Goal: Use online tool/utility

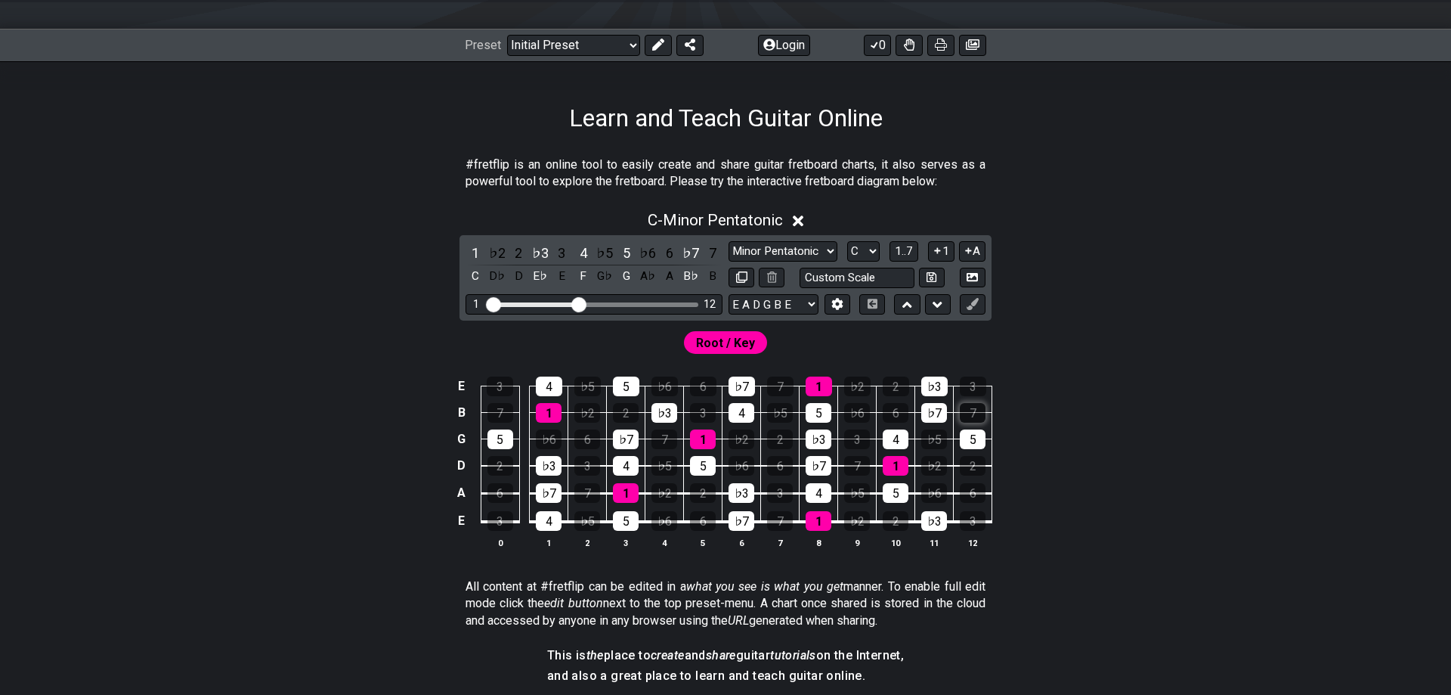
scroll to position [231, 0]
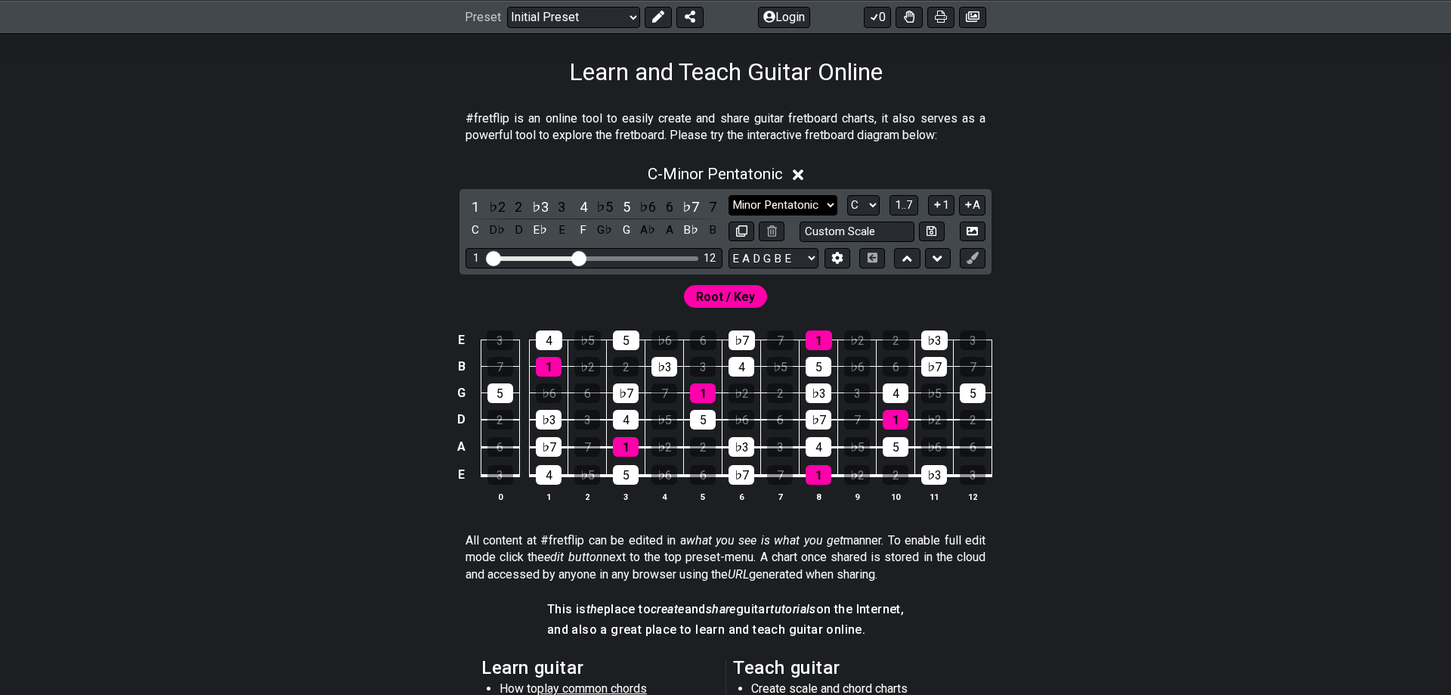
click at [729, 195] on select "Minor Pentatonic Click to edit Minor Pentatonic Major Pentatonic Minor Blues Ma…" at bounding box center [783, 205] width 109 height 20
select select "Major / [PERSON_NAME]"
click option "Major / [PERSON_NAME]" at bounding box center [0, 0] width 0 height 0
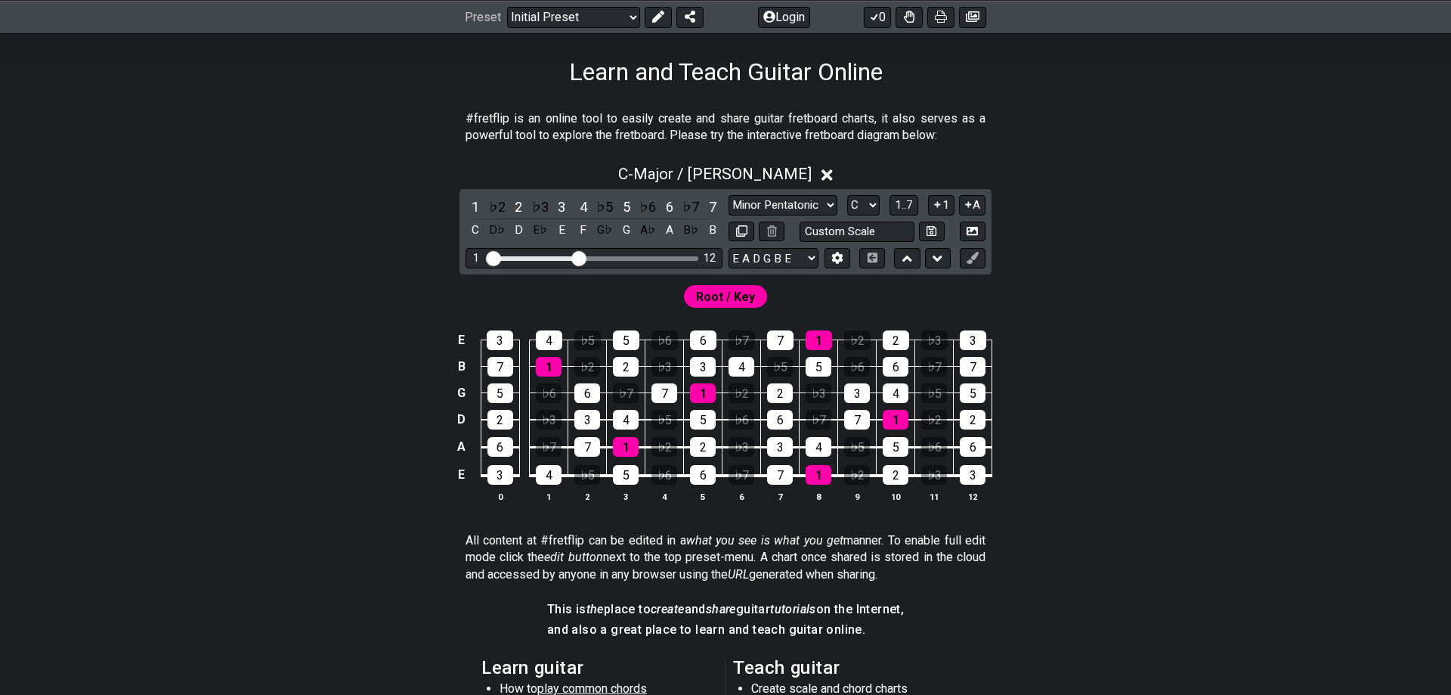
drag, startPoint x: 588, startPoint y: 259, endPoint x: 578, endPoint y: 249, distance: 13.4
click at [655, 258] on div "Visible fret range" at bounding box center [594, 258] width 209 height 5
drag, startPoint x: 576, startPoint y: 252, endPoint x: 674, endPoint y: 261, distance: 98.6
click at [674, 257] on input "Visible fret range" at bounding box center [594, 257] width 215 height 0
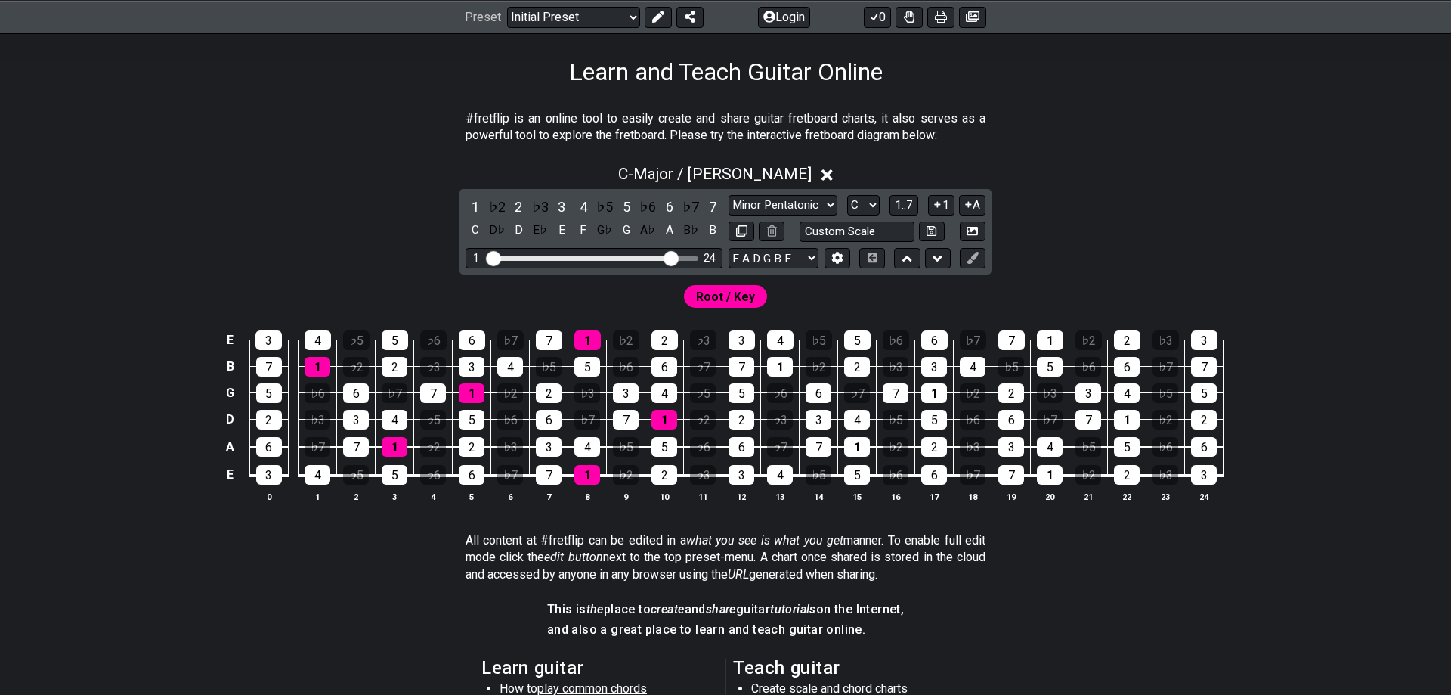
click at [1227, 183] on div "C - Major / Ionian" at bounding box center [725, 170] width 1179 height 28
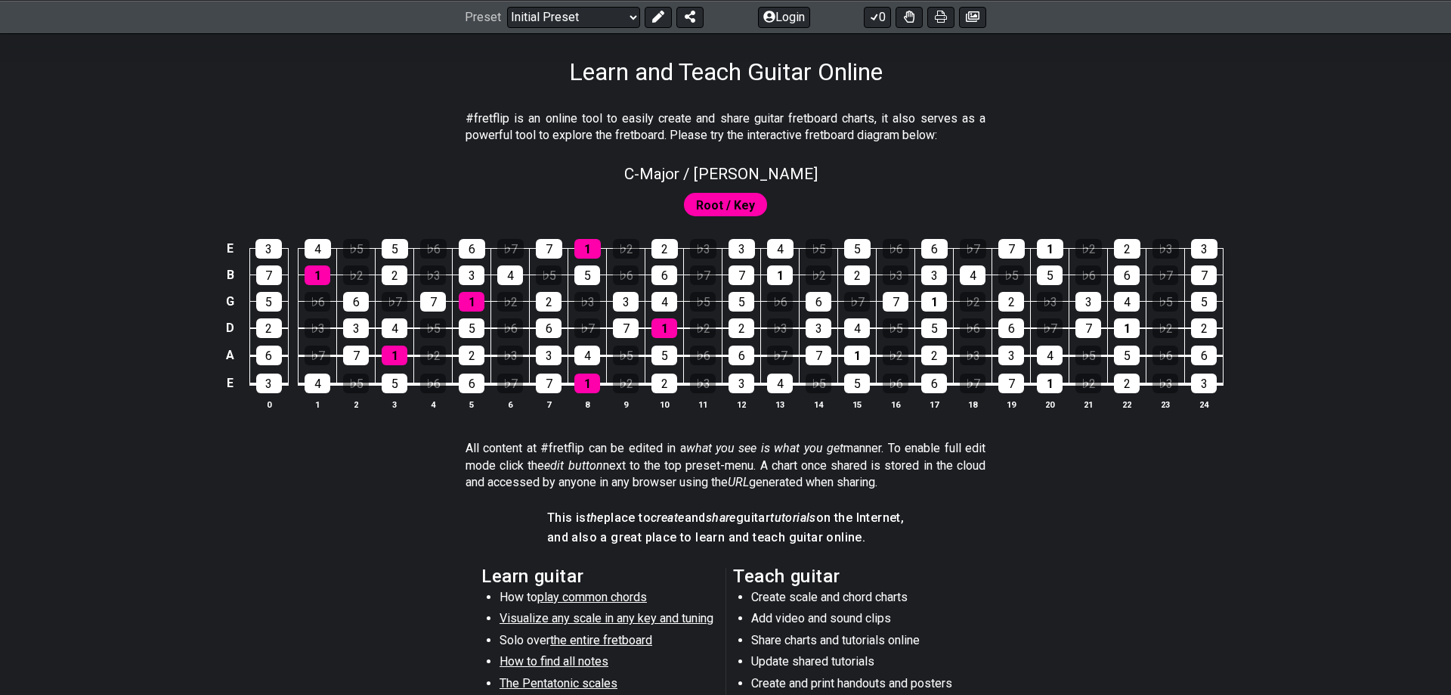
click at [1225, 175] on div "C - Major / Ionian" at bounding box center [725, 169] width 1179 height 26
select select "Major / [PERSON_NAME]"
select select "C"
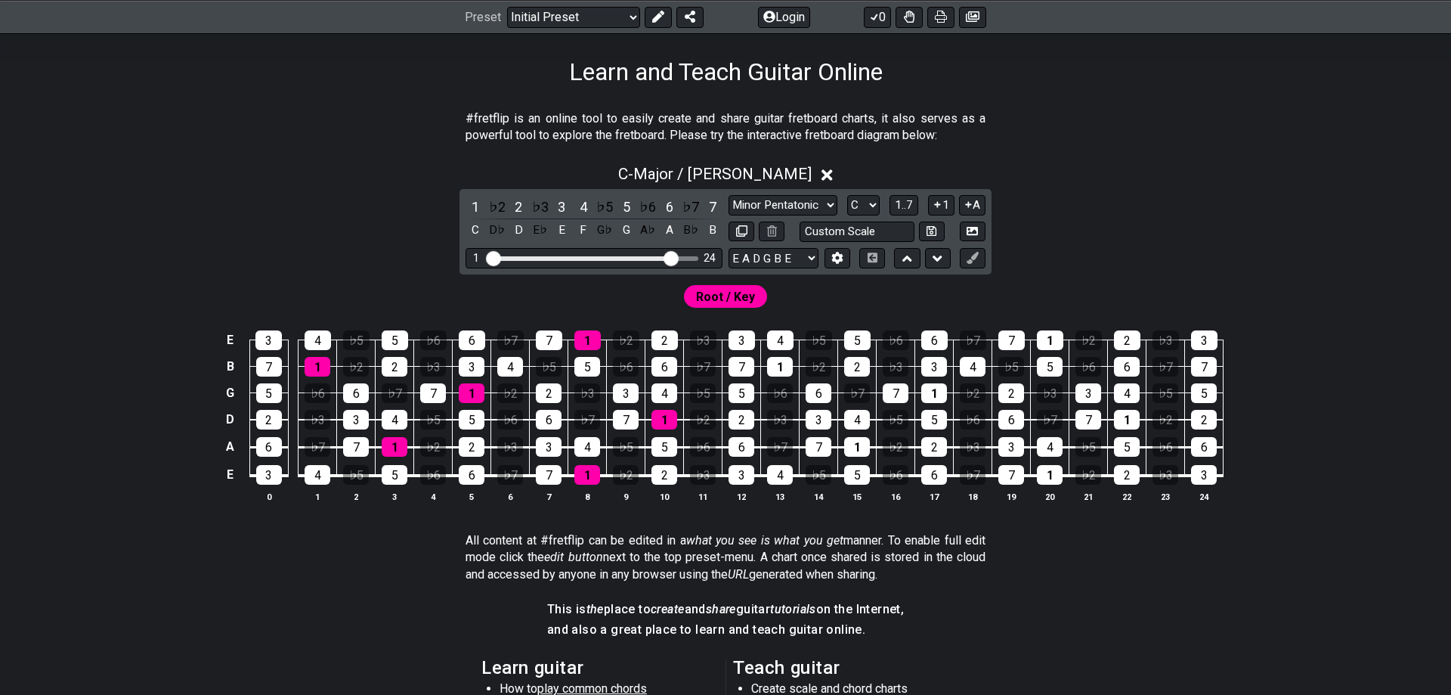
click at [1155, 171] on div "C - Major / Ionian" at bounding box center [725, 170] width 1179 height 28
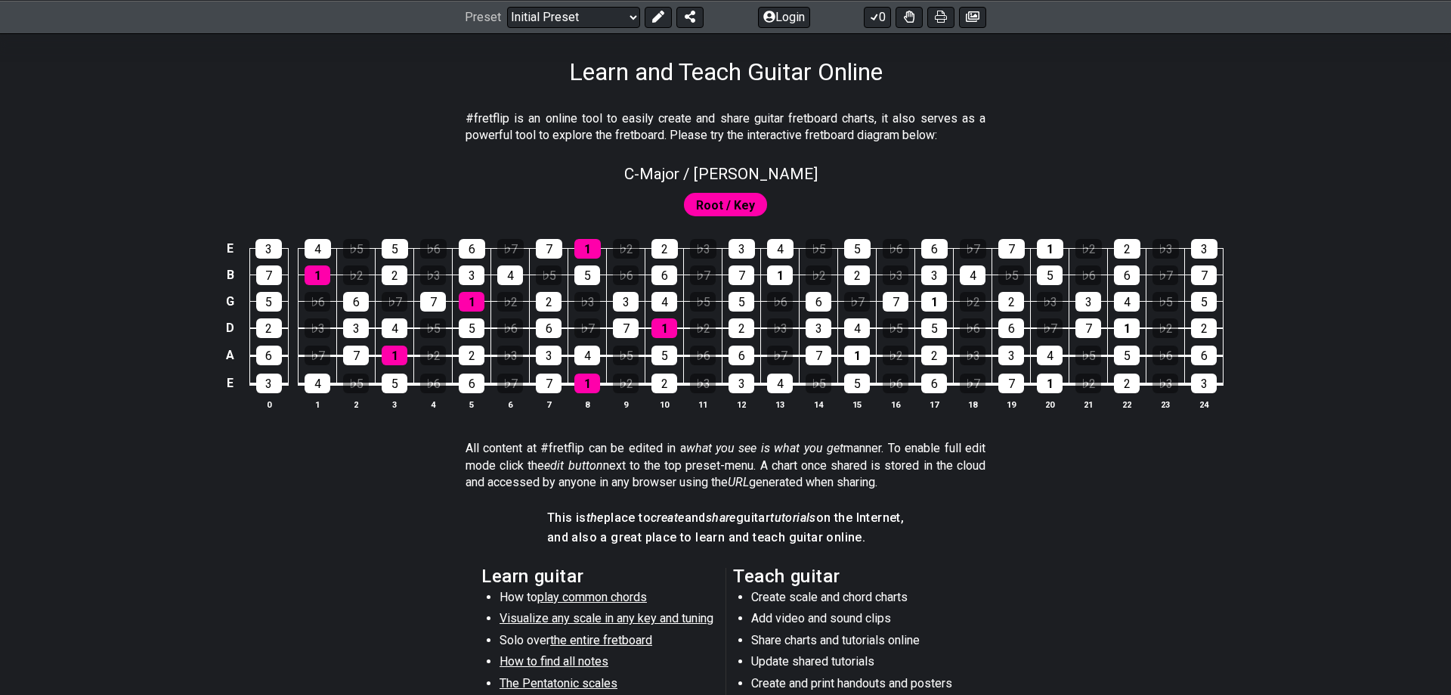
click at [1116, 182] on div "C - Major / Ionian" at bounding box center [725, 169] width 1179 height 26
select select "Major / [PERSON_NAME]"
select select "C"
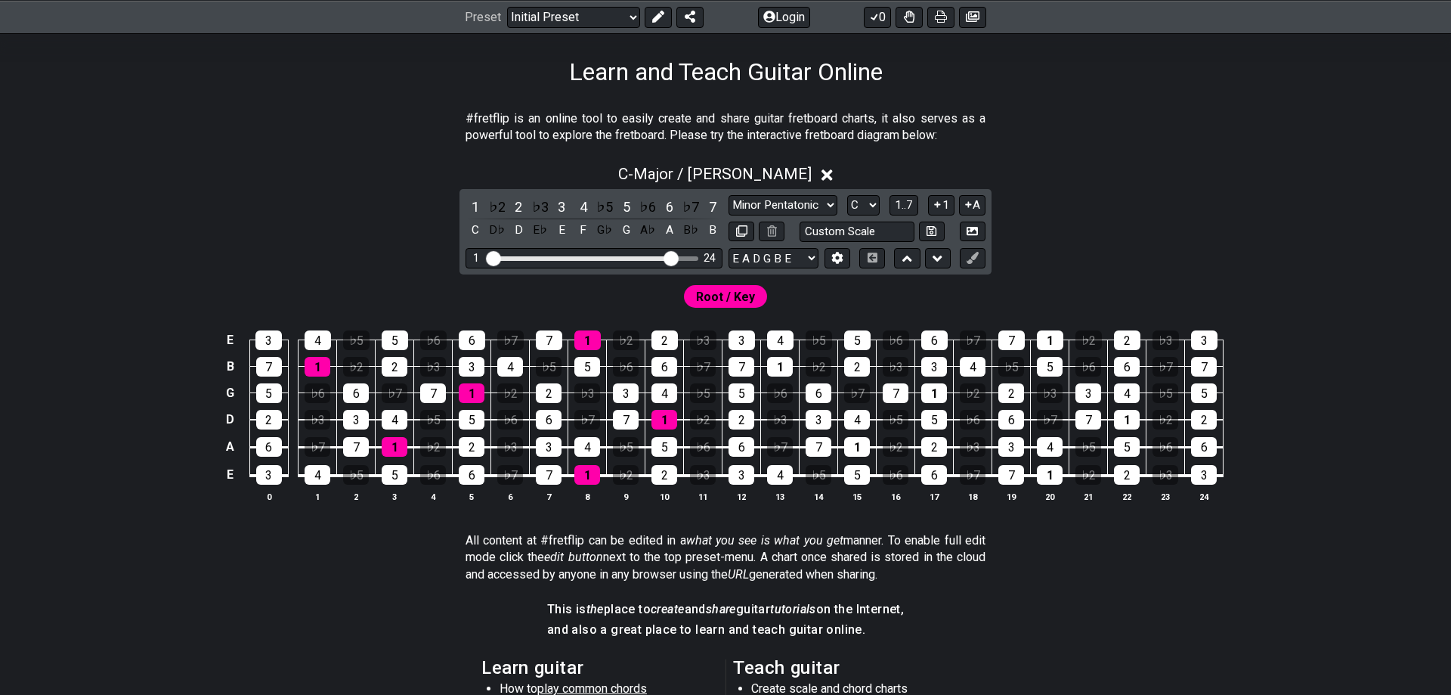
click at [1116, 194] on div "C - Major / Ionian 1 ♭2 2 ♭3 3 4 ♭5 5 ♭6 6 ♭7 7 C D♭ D E♭ E F G♭ G A♭ A B♭ B Mi…" at bounding box center [725, 339] width 1179 height 367
click at [1110, 193] on div "C - Major / Ionian 1 ♭2 2 ♭3 3 4 ♭5 5 ♭6 6 ♭7 7 C D♭ D E♭ E F G♭ G A♭ A B♭ B Mi…" at bounding box center [725, 339] width 1179 height 367
click at [1058, 212] on div "C - Major / Ionian 1 ♭2 2 ♭3 3 4 ♭5 5 ♭6 6 ♭7 7 C D♭ D E♭ E F G♭ G A♭ A B♭ B Mi…" at bounding box center [725, 339] width 1179 height 367
click at [1041, 175] on div "C - Major / Ionian" at bounding box center [725, 170] width 1179 height 28
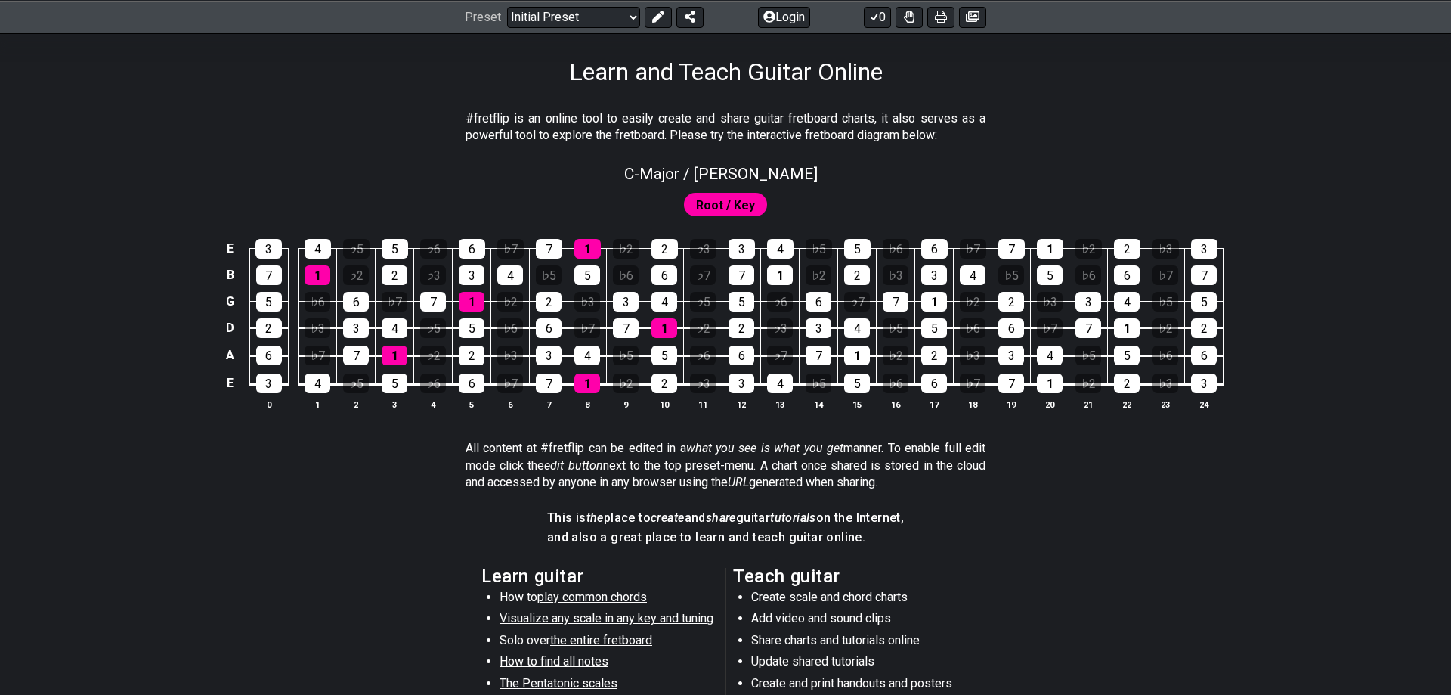
click at [1035, 167] on div "C - Major / Ionian" at bounding box center [725, 169] width 1179 height 26
select select "Major / [PERSON_NAME]"
select select "C"
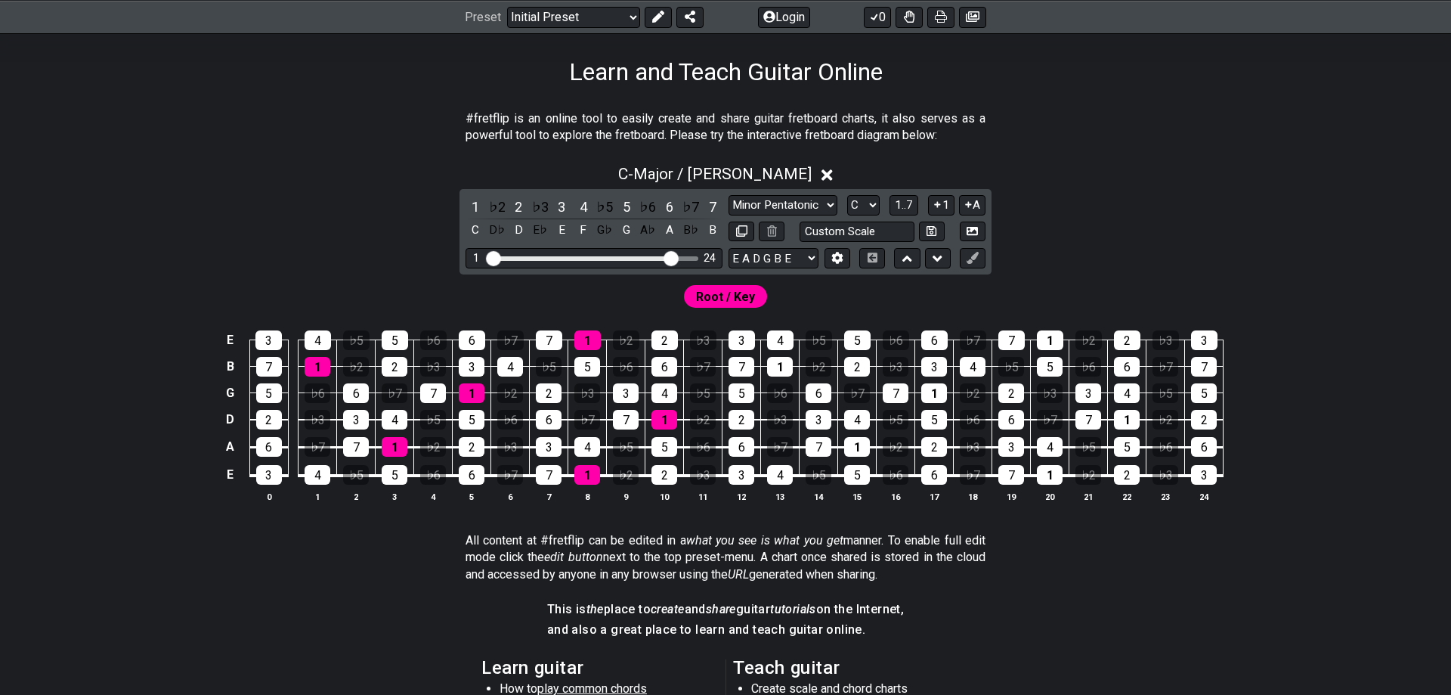
click at [819, 172] on div "C - Major / Ionian" at bounding box center [725, 170] width 1179 height 28
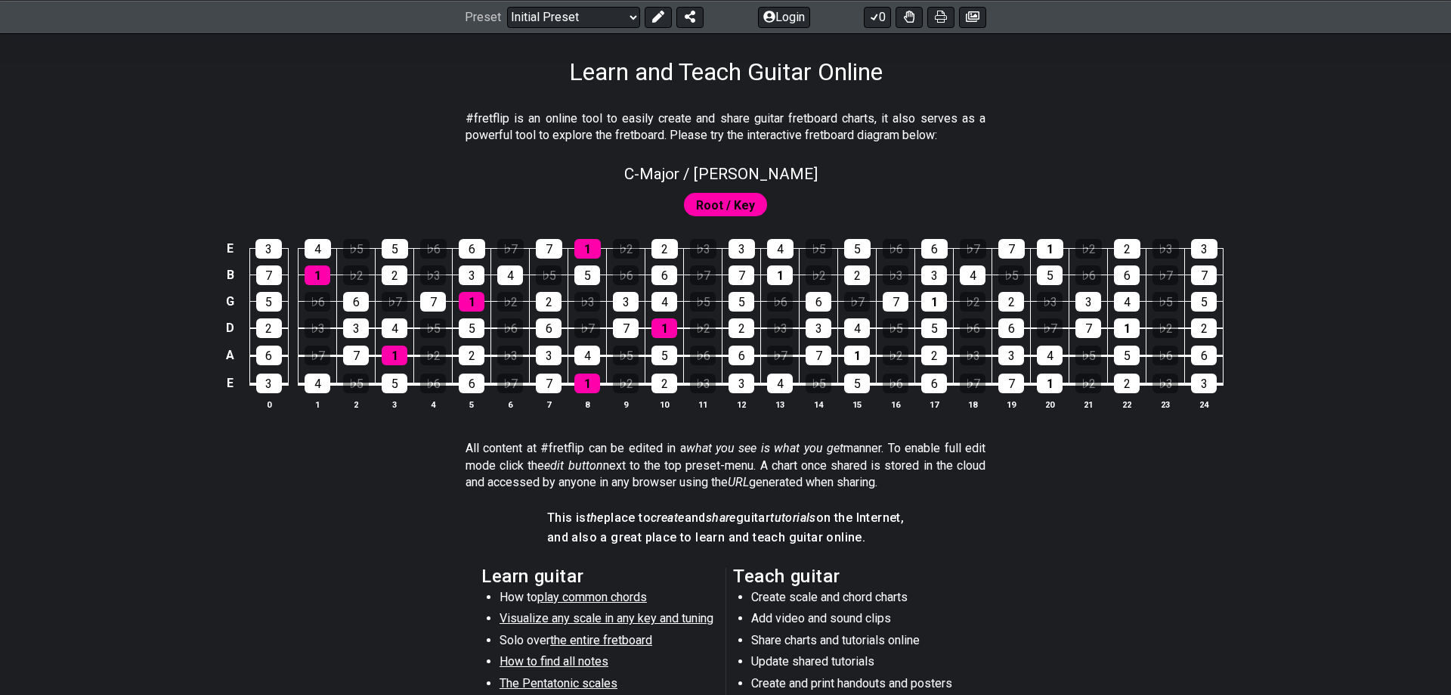
click at [819, 172] on div "C - Major / Ionian" at bounding box center [725, 169] width 1179 height 26
select select "Major / [PERSON_NAME]"
select select "C"
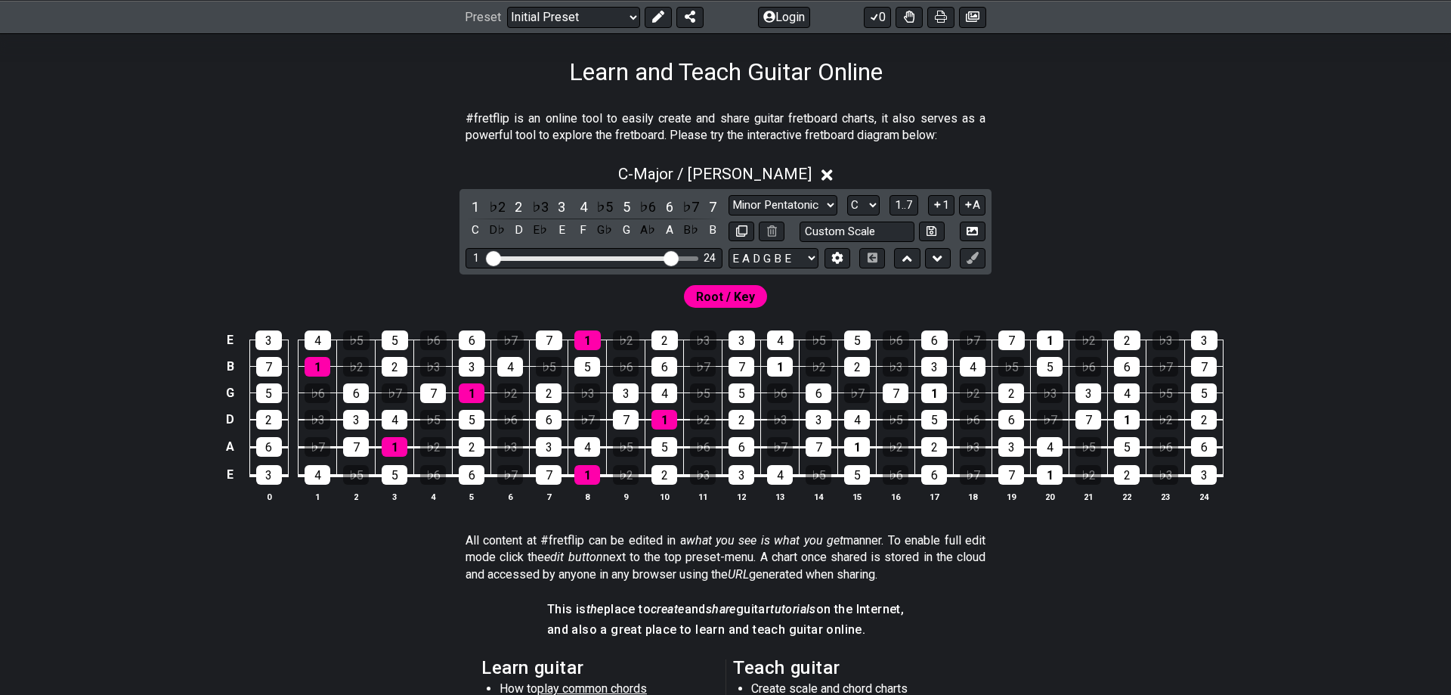
click at [819, 172] on div "C - Major / Ionian" at bounding box center [725, 170] width 1179 height 28
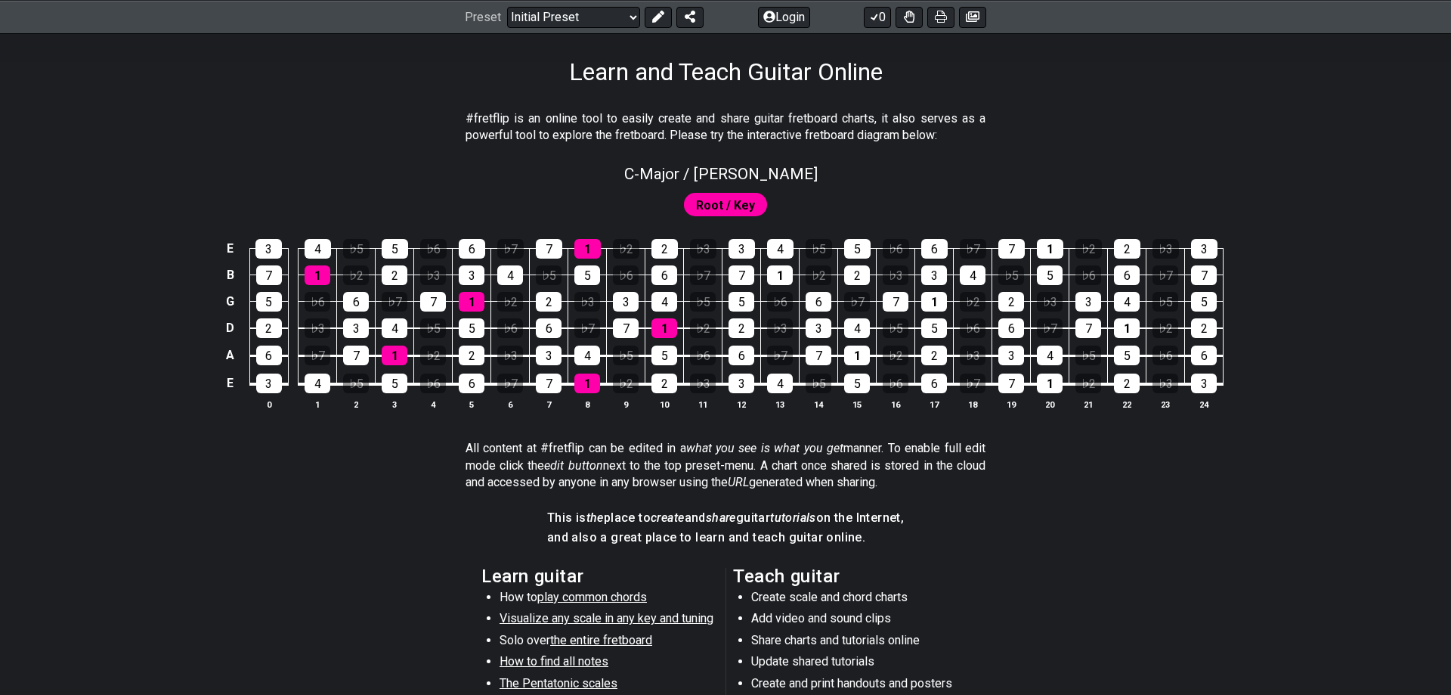
click at [819, 172] on div "C - Major / Ionian" at bounding box center [725, 169] width 1179 height 26
select select "Major / [PERSON_NAME]"
select select "C"
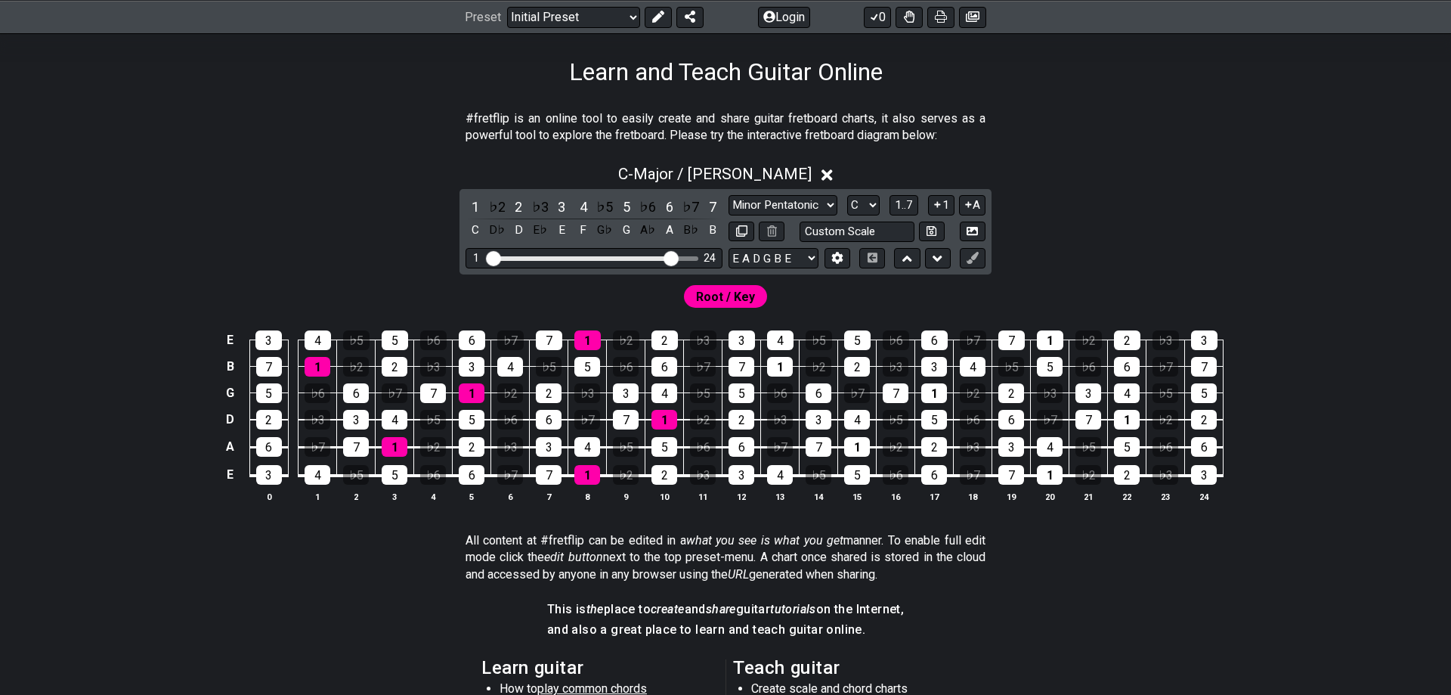
click at [819, 172] on div "C - Major / Ionian" at bounding box center [725, 170] width 1179 height 28
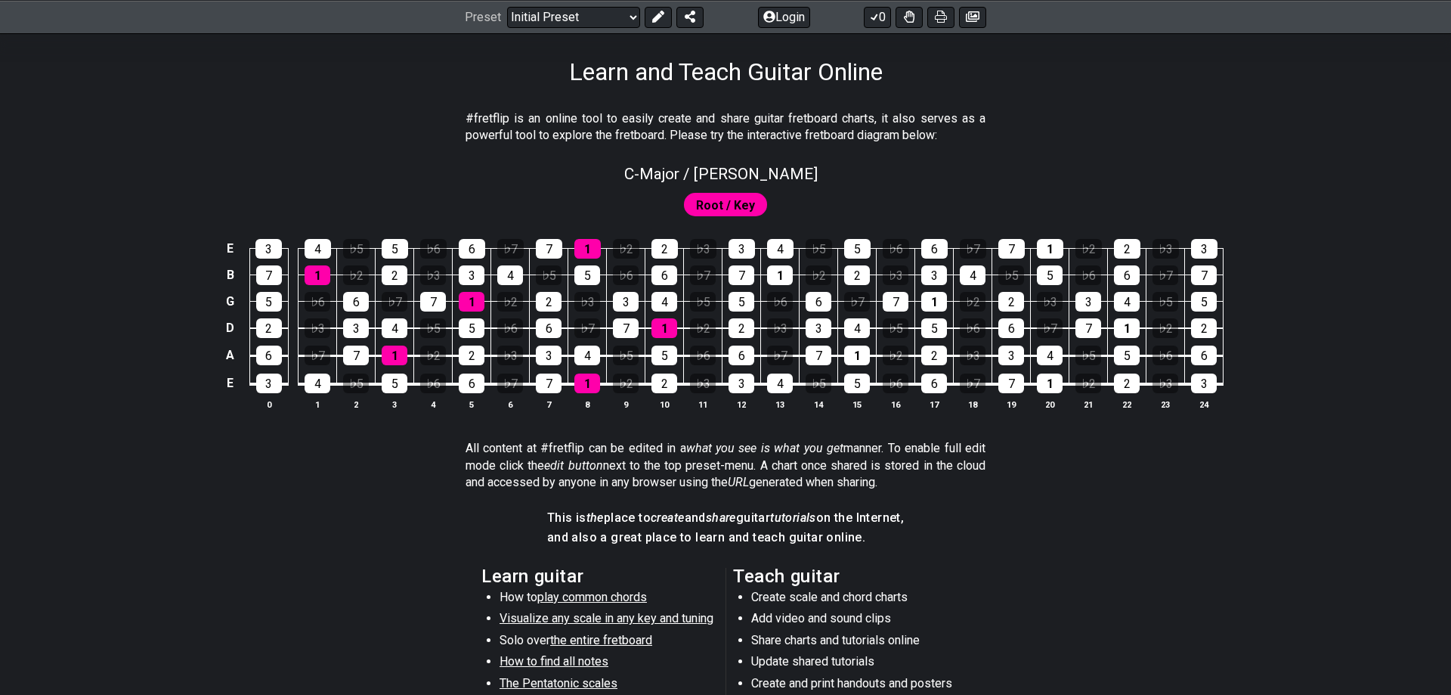
drag, startPoint x: 819, startPoint y: 172, endPoint x: 877, endPoint y: 182, distance: 58.3
click at [819, 173] on div "C - Major / Ionian" at bounding box center [725, 169] width 1179 height 26
select select "Major / [PERSON_NAME]"
select select "C"
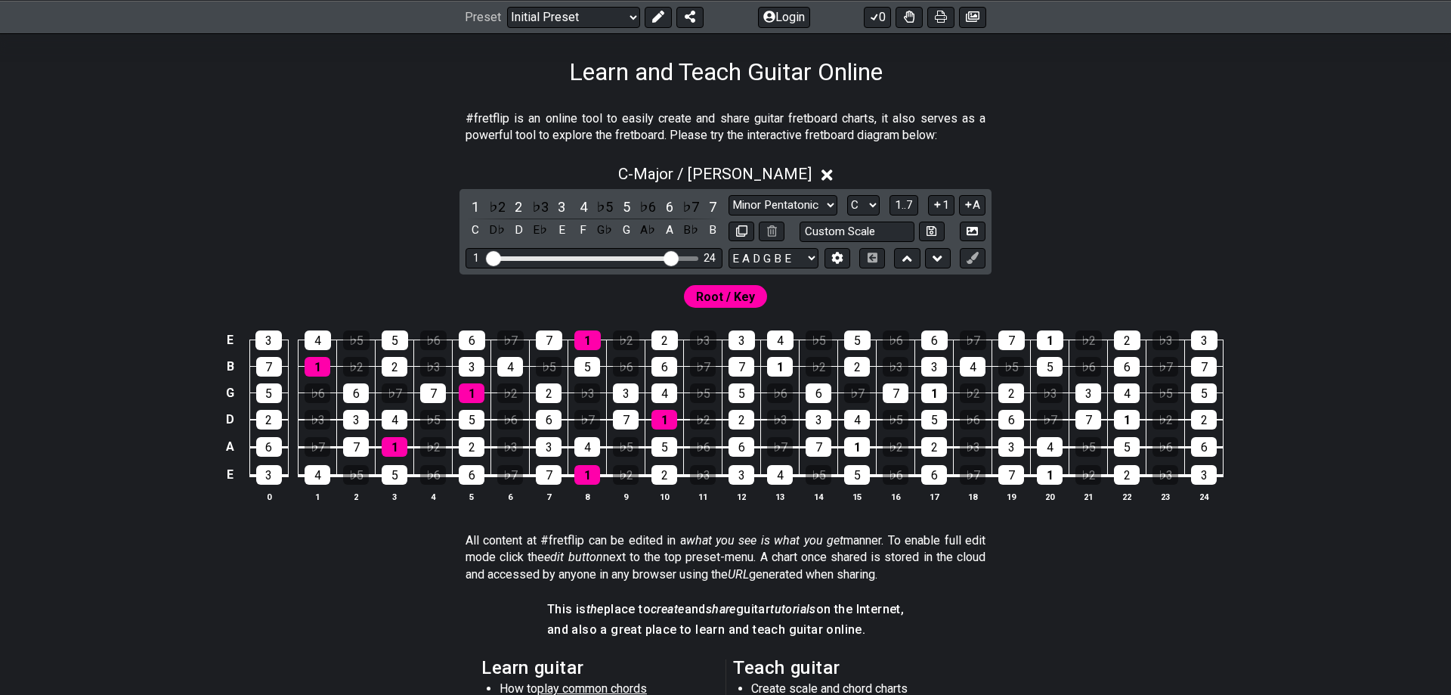
click at [1072, 175] on div "C - Major / Ionian" at bounding box center [725, 170] width 1179 height 28
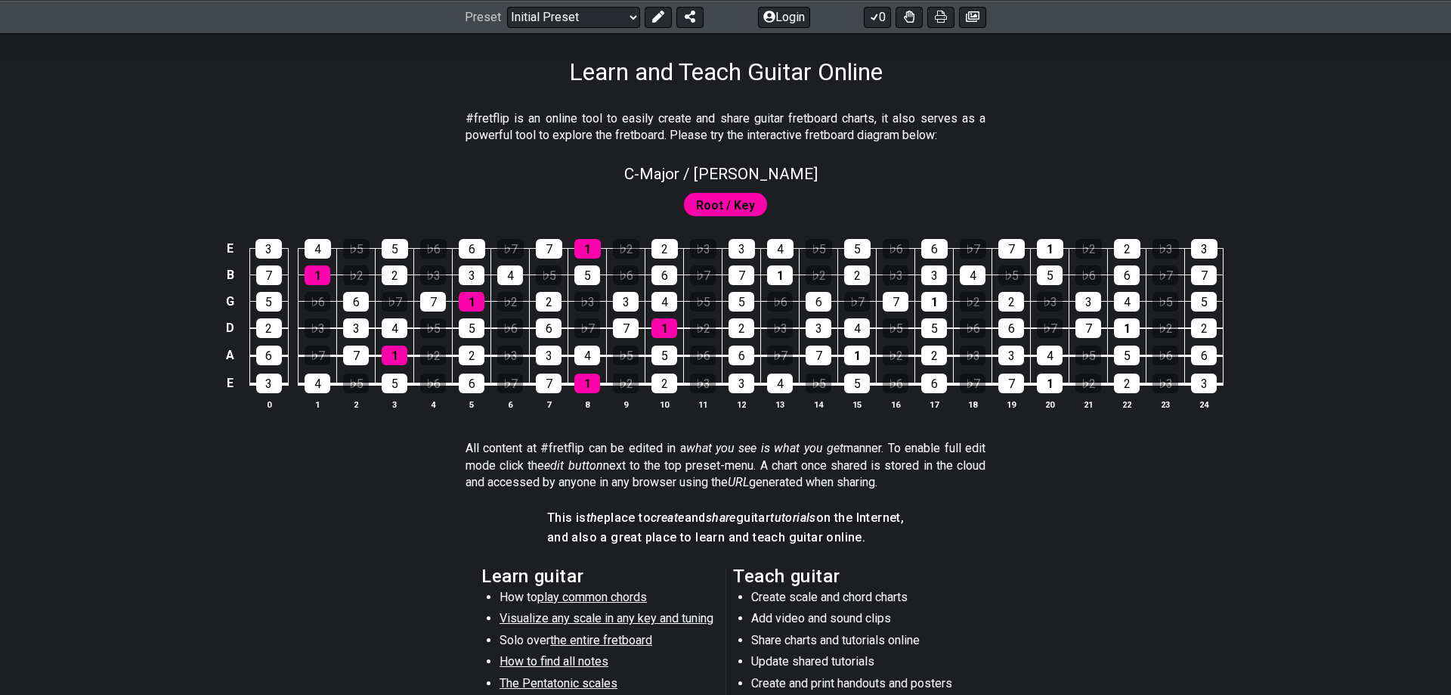
click at [1073, 175] on div "C - Major / Ionian" at bounding box center [725, 169] width 1179 height 26
select select "Major / [PERSON_NAME]"
select select "C"
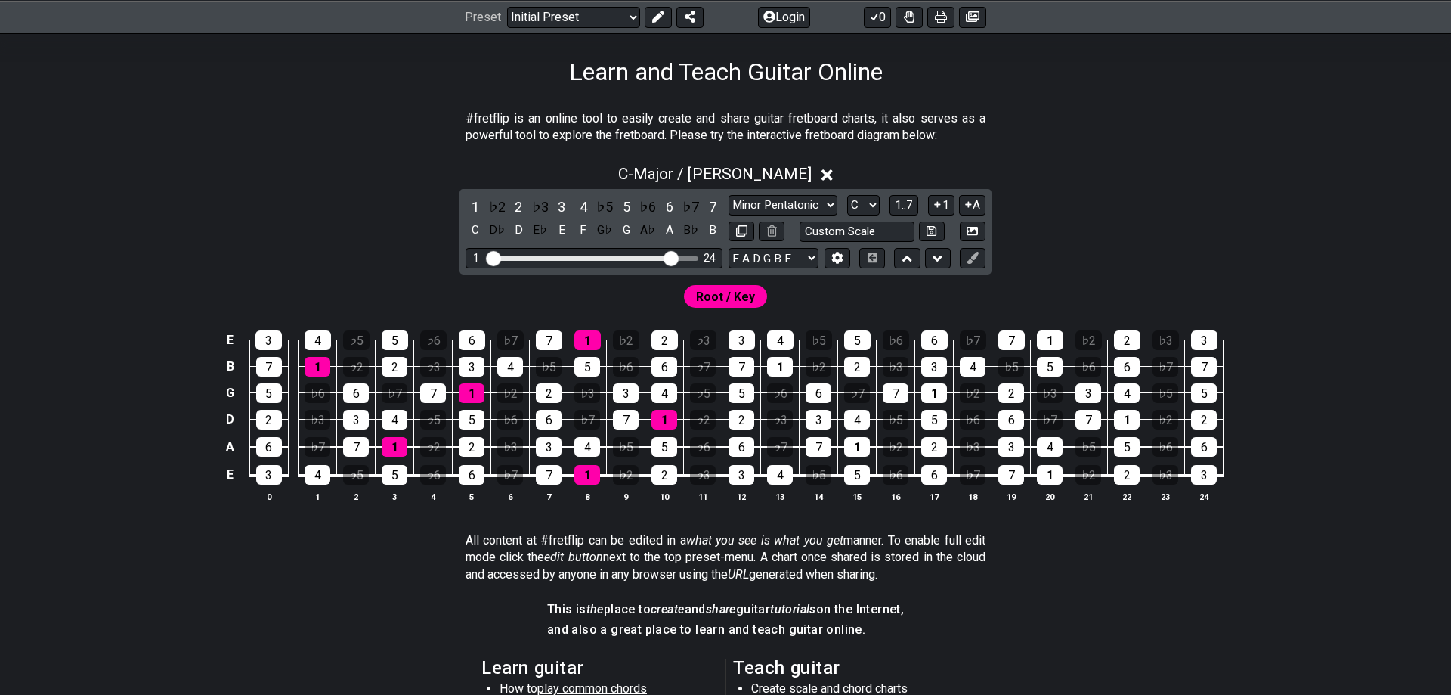
click at [1176, 175] on div "C - Major / Ionian" at bounding box center [725, 170] width 1179 height 28
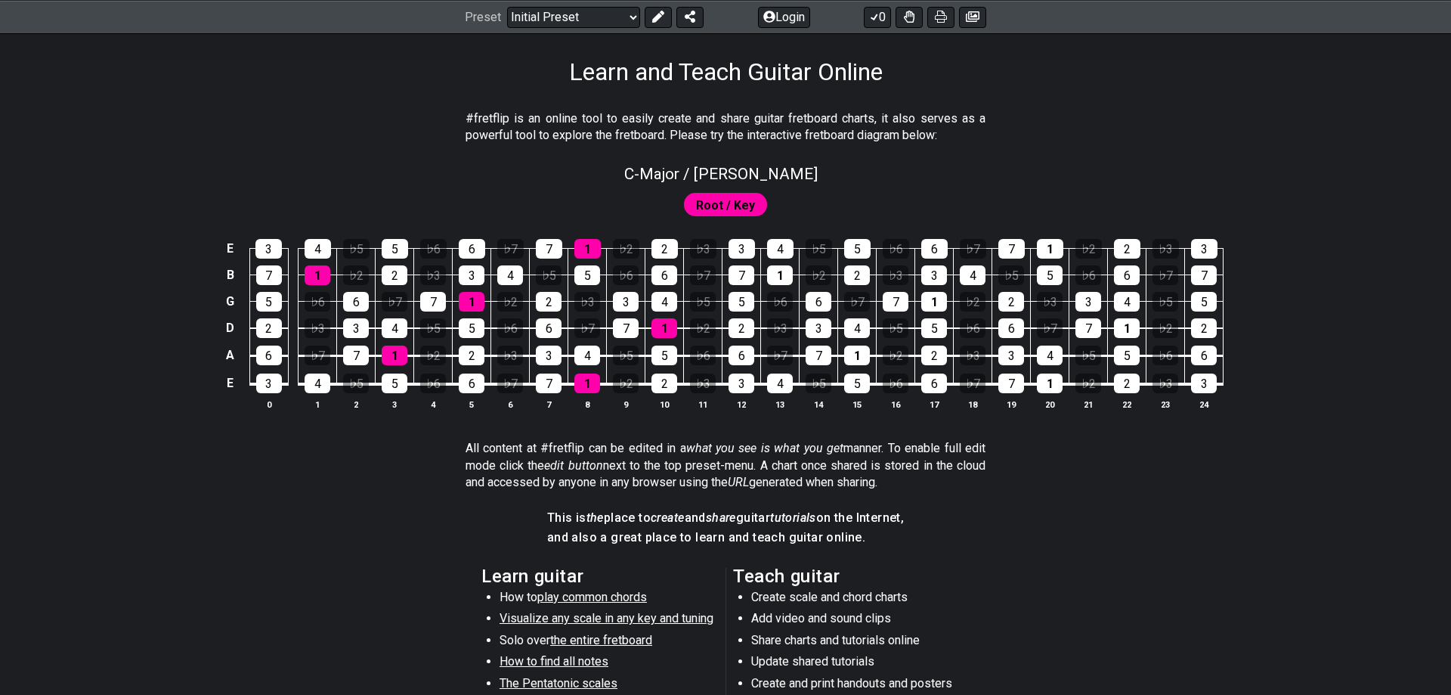
click at [1178, 175] on div "C - Major / Ionian" at bounding box center [725, 169] width 1179 height 26
select select "Major / [PERSON_NAME]"
select select "C"
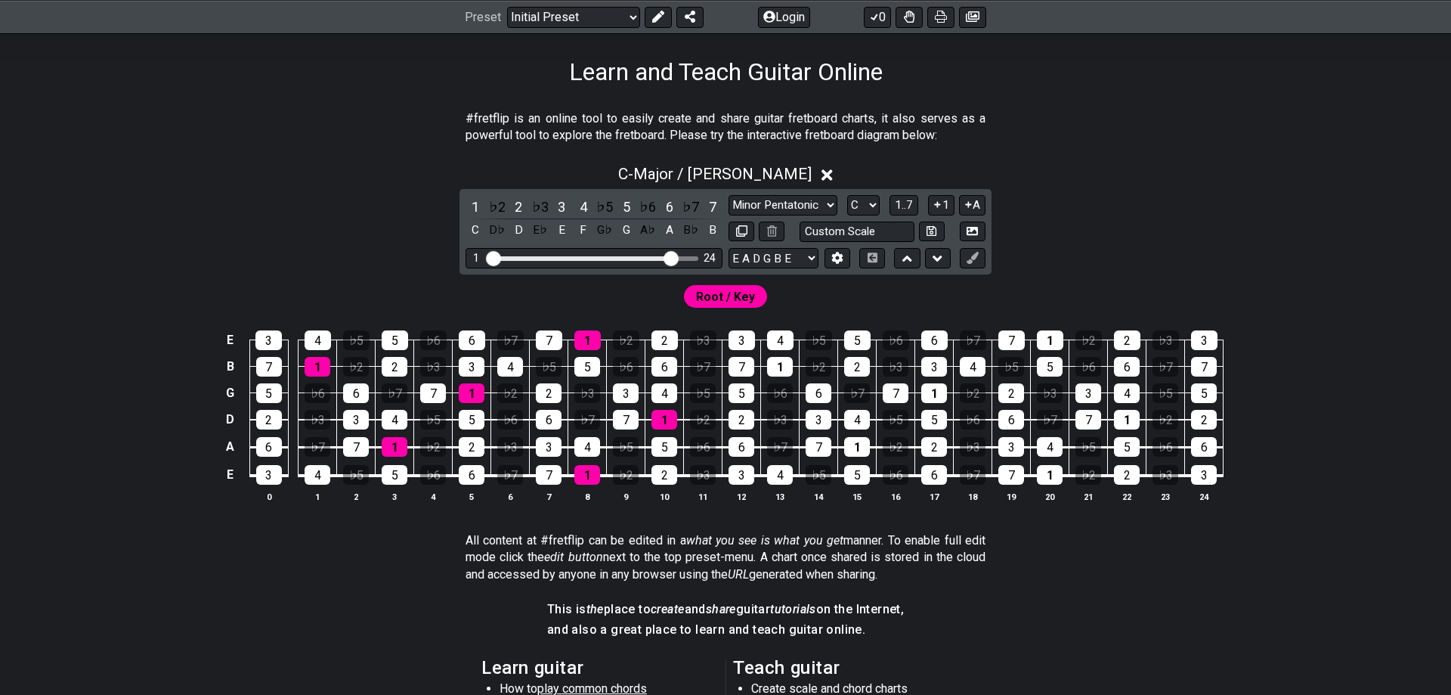
click at [1142, 227] on div "C - Major / Ionian 1 ♭2 2 ♭3 3 4 ♭5 5 ♭6 6 ♭7 7 C D♭ D E♭ E F G♭ G A♭ A B♭ B Mi…" at bounding box center [725, 339] width 1179 height 367
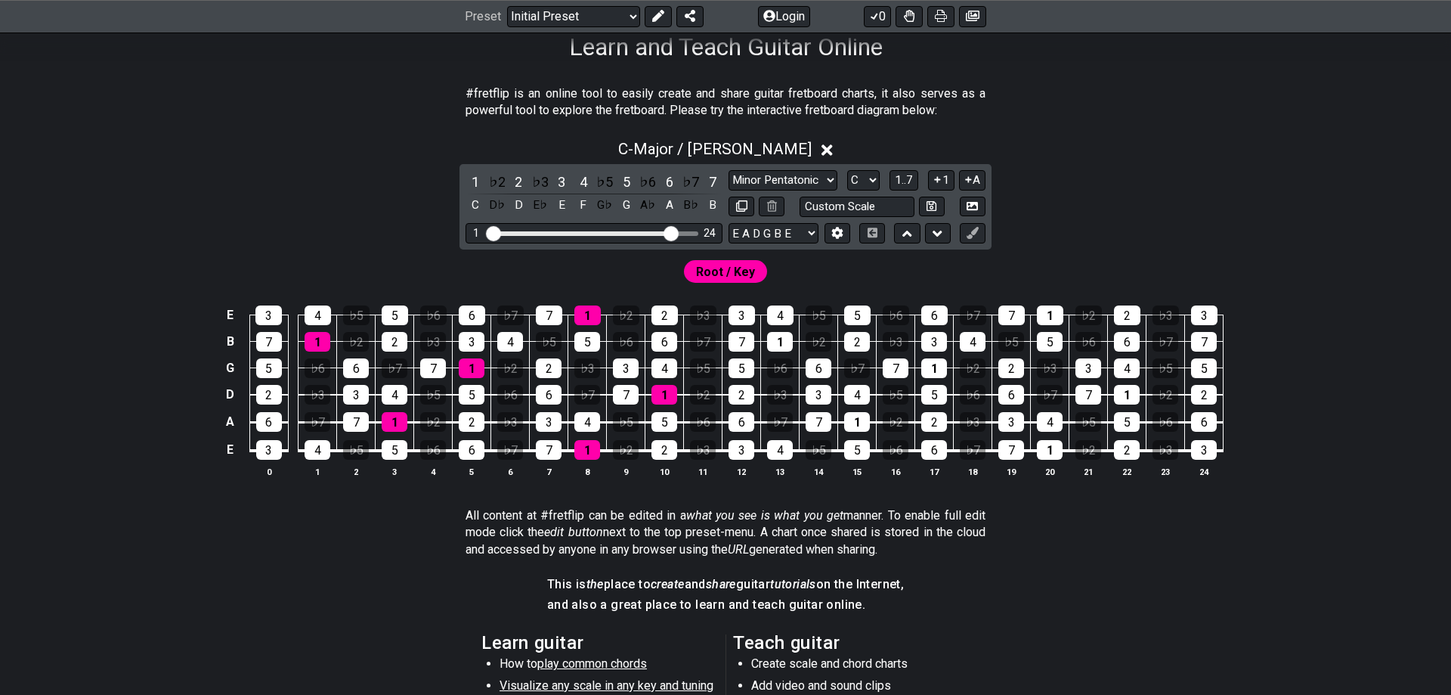
scroll to position [233, 0]
